Goal: Find specific page/section: Find specific page/section

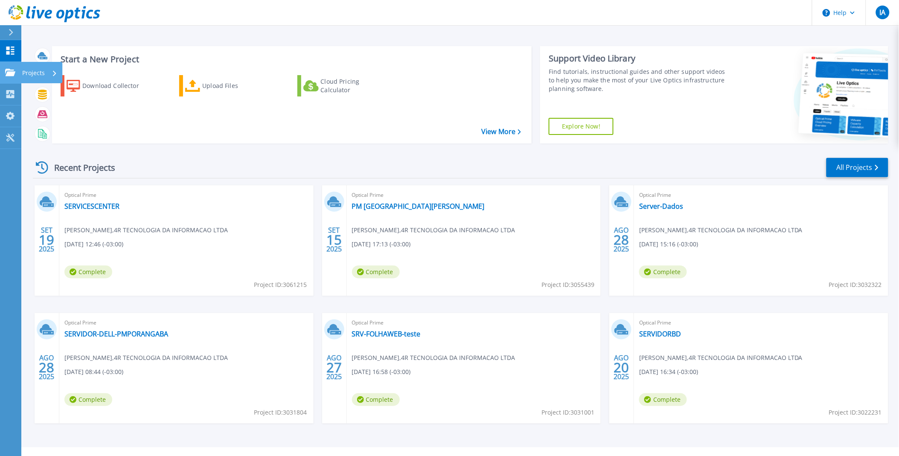
click at [16, 74] on div "Projects" at bounding box center [25, 73] width 40 height 8
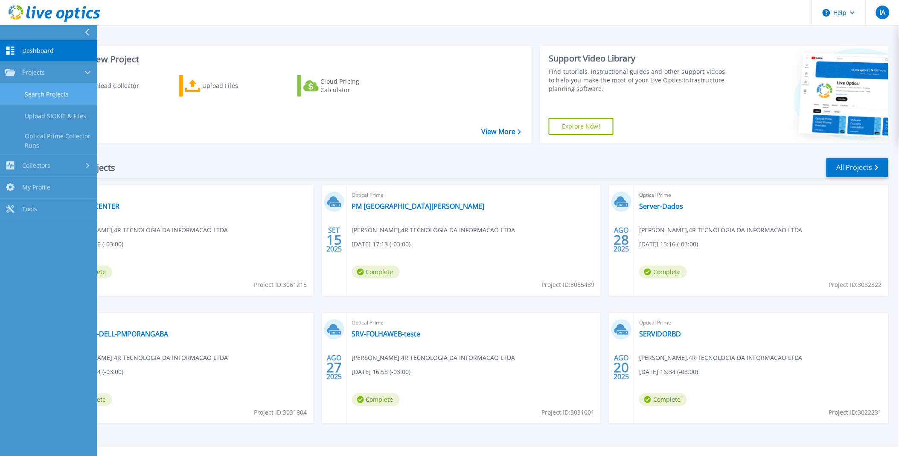
click at [27, 96] on link "Search Projects" at bounding box center [48, 95] width 97 height 22
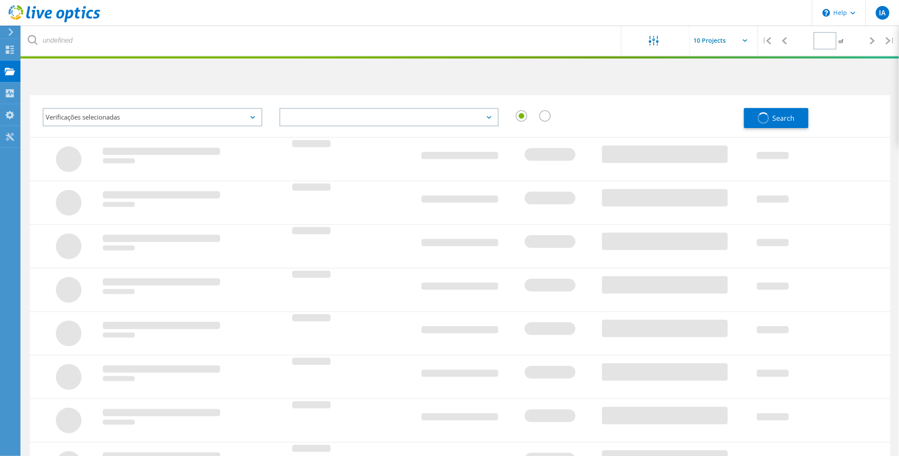
type input "1"
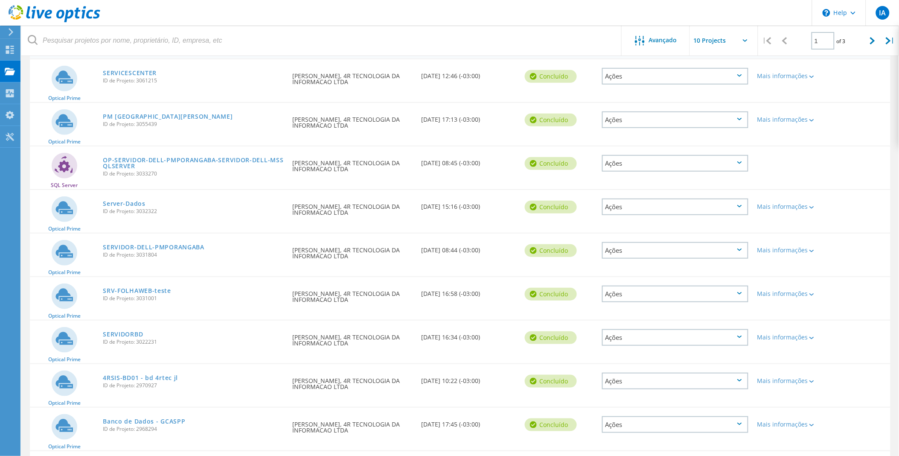
scroll to position [165, 0]
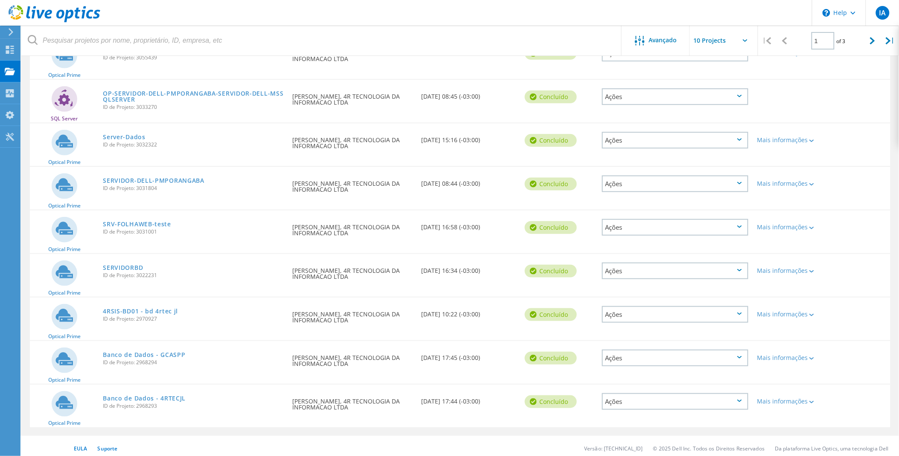
drag, startPoint x: 199, startPoint y: 181, endPoint x: 214, endPoint y: 276, distance: 96.7
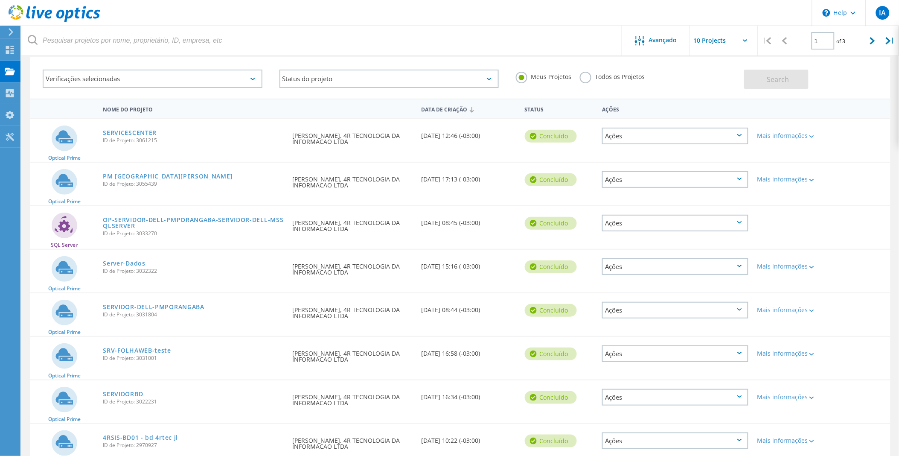
drag, startPoint x: 199, startPoint y: 214, endPoint x: 202, endPoint y: 188, distance: 26.2
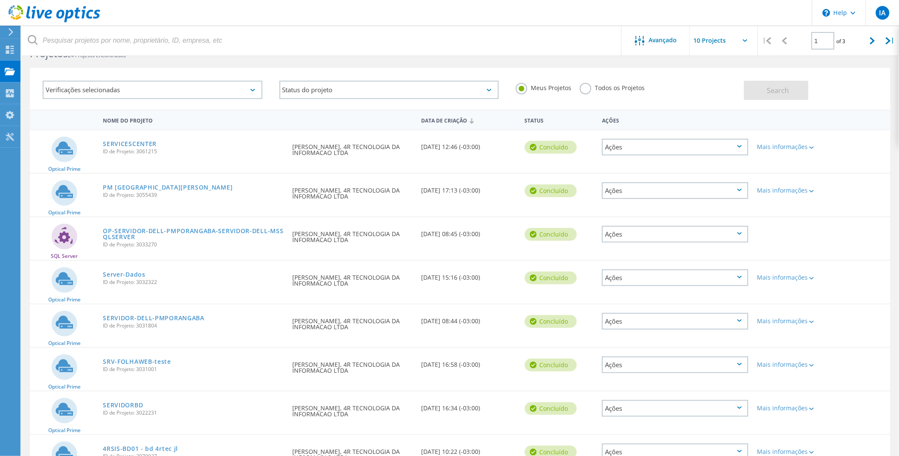
scroll to position [0, 0]
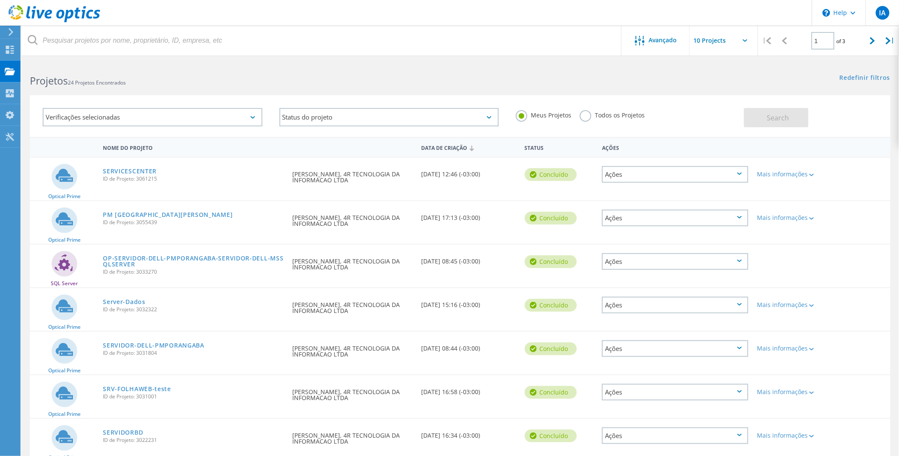
drag, startPoint x: 203, startPoint y: 179, endPoint x: 225, endPoint y: 108, distance: 74.4
